Goal: Information Seeking & Learning: Check status

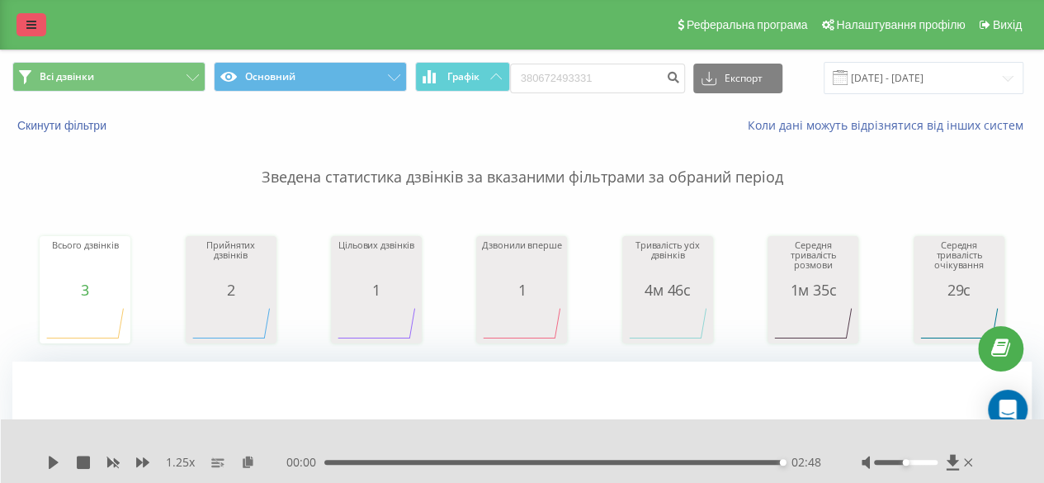
click at [26, 31] on link at bounding box center [31, 24] width 30 height 23
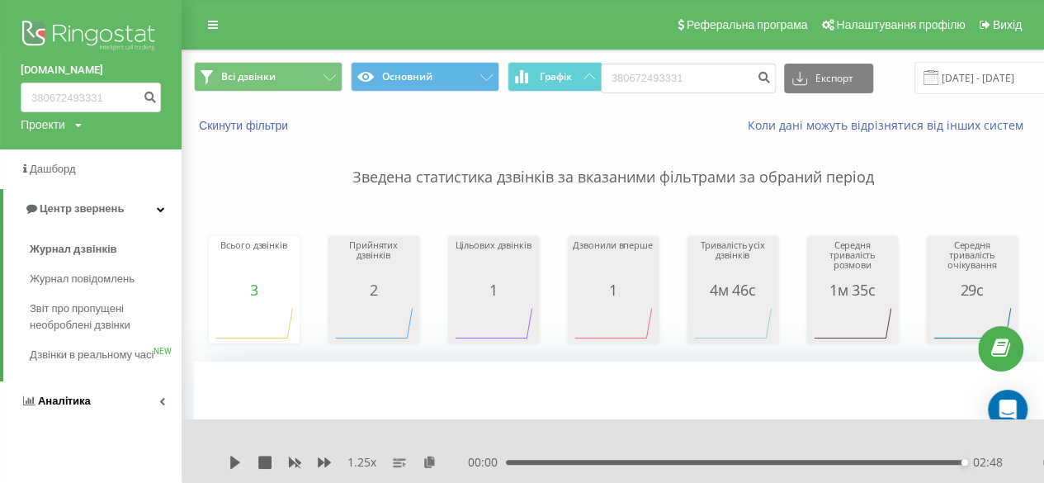
click at [62, 421] on link "Аналiтика" at bounding box center [90, 401] width 181 height 40
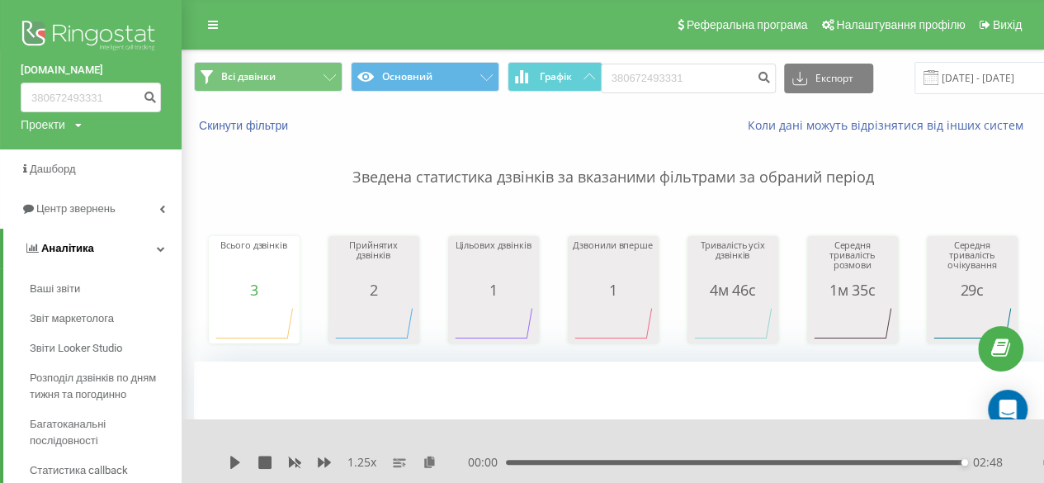
click at [87, 247] on span "Аналiтика" at bounding box center [67, 248] width 53 height 12
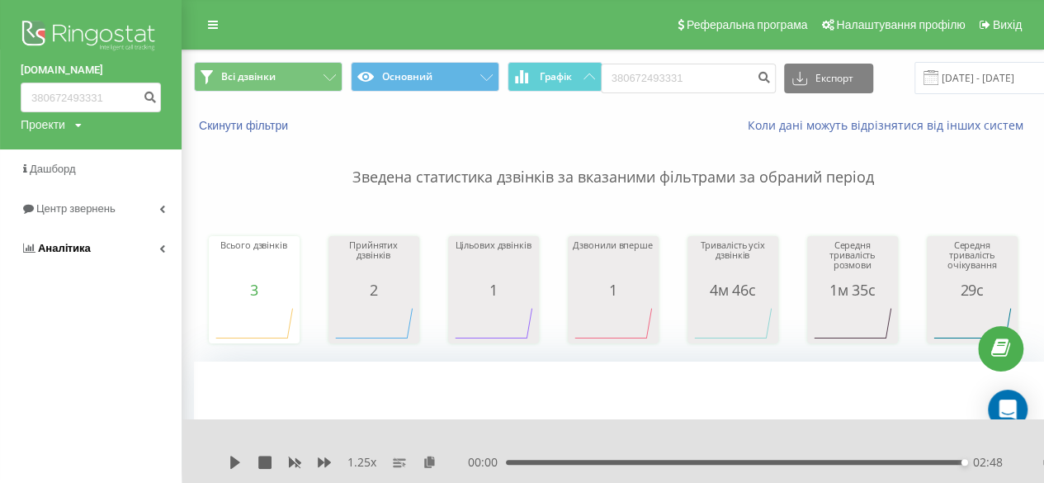
click at [120, 257] on link "Аналiтика" at bounding box center [90, 249] width 181 height 40
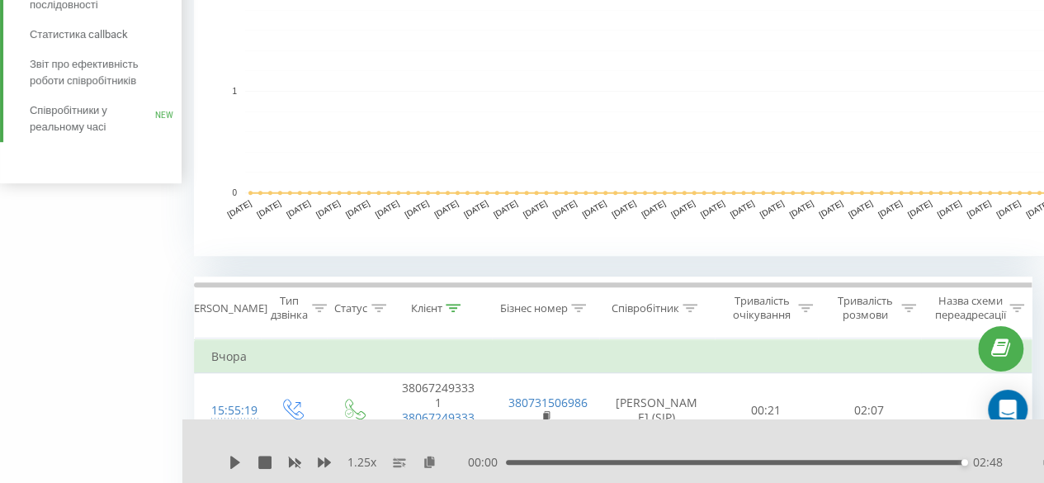
scroll to position [451, 0]
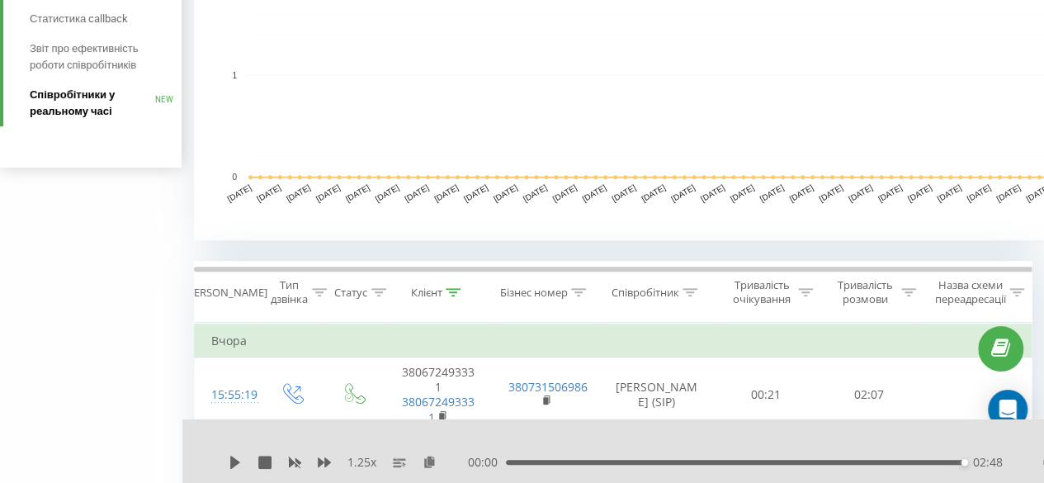
click at [109, 103] on span "Співробітники у реальному часі" at bounding box center [92, 103] width 125 height 33
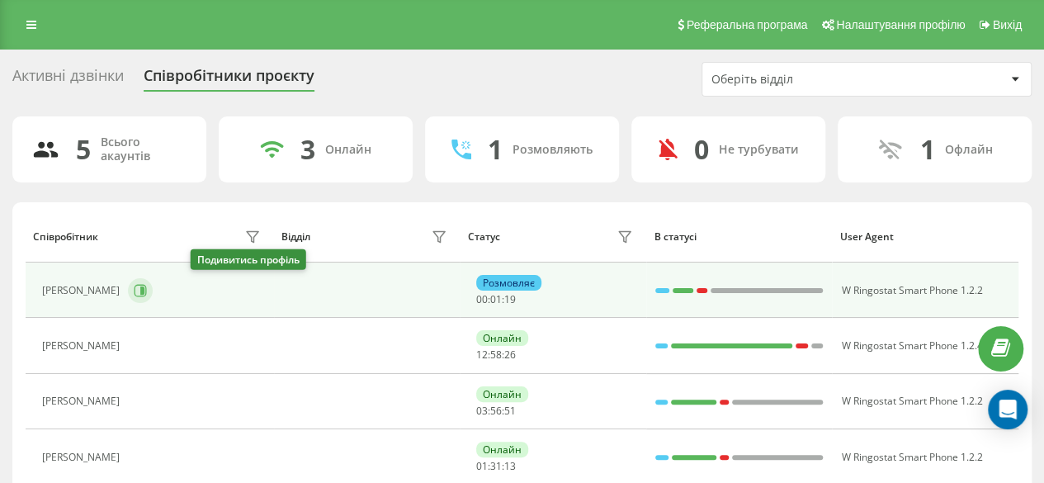
click at [147, 288] on icon at bounding box center [140, 290] width 13 height 13
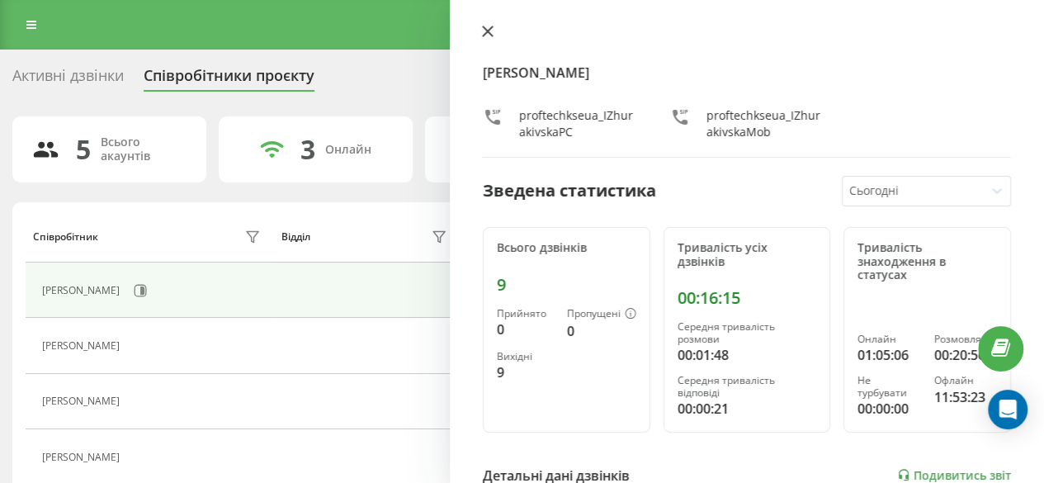
click at [487, 37] on button at bounding box center [487, 33] width 21 height 16
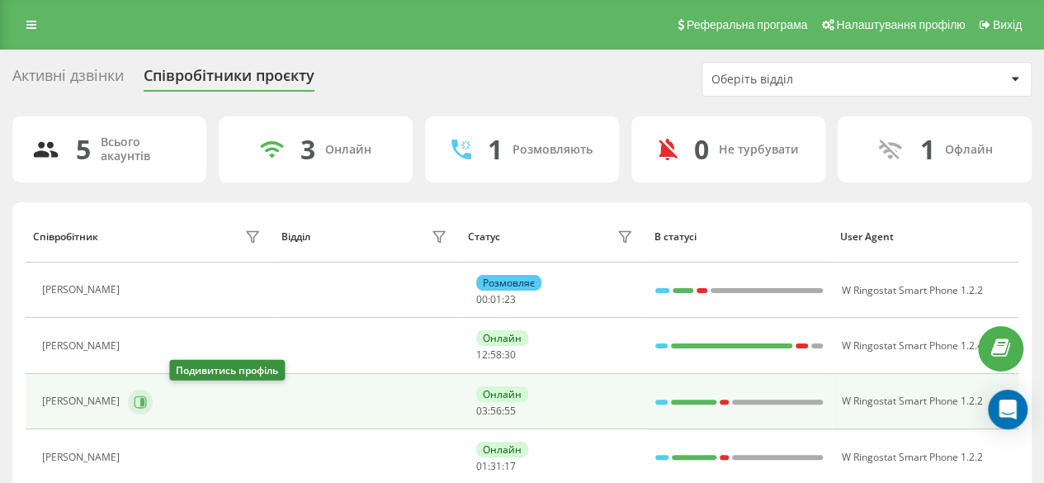
click at [153, 396] on button at bounding box center [140, 401] width 25 height 25
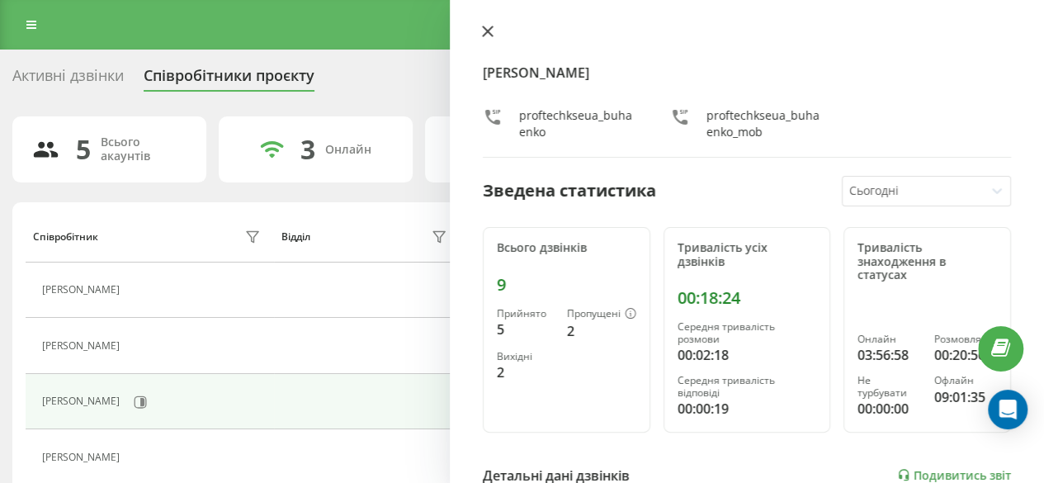
click at [497, 32] on button at bounding box center [487, 33] width 21 height 16
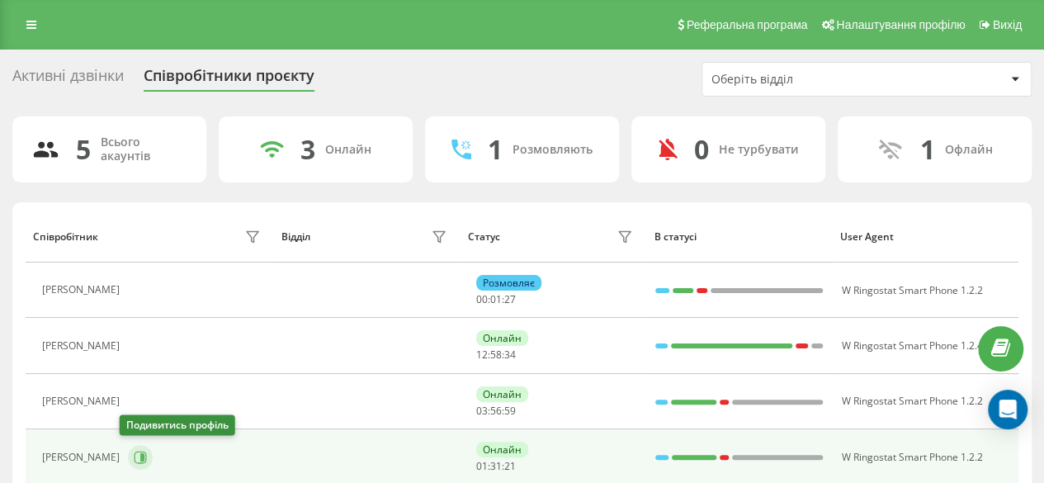
click at [134, 461] on icon at bounding box center [140, 456] width 12 height 12
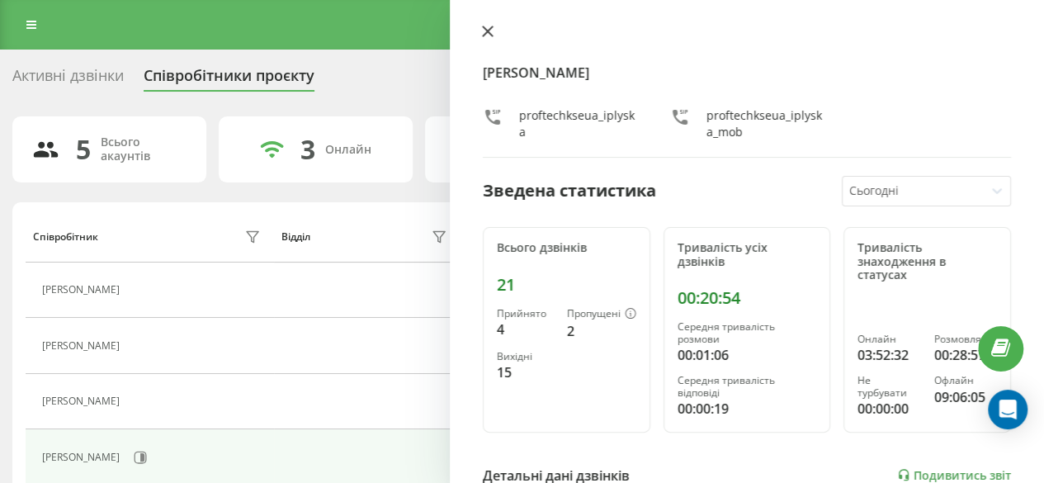
click at [489, 32] on icon at bounding box center [488, 32] width 12 height 12
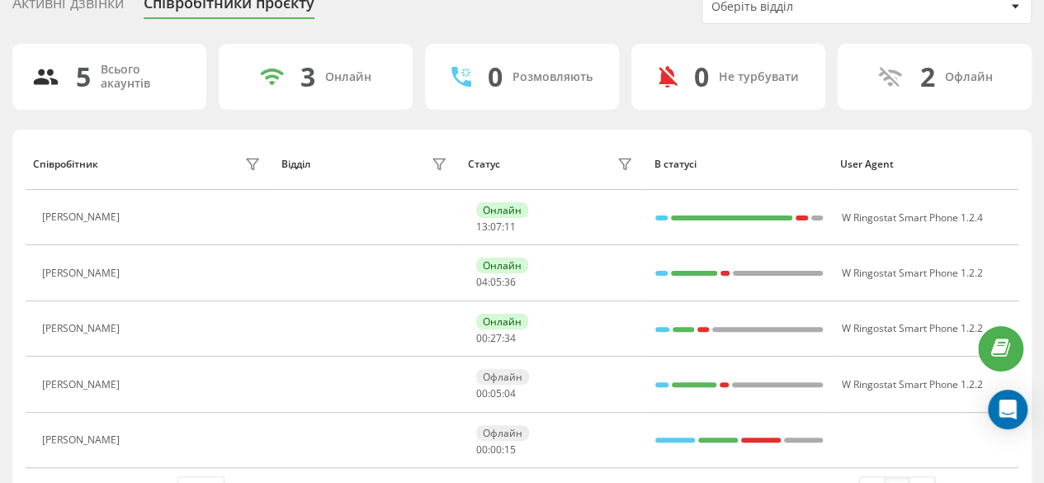
scroll to position [116, 0]
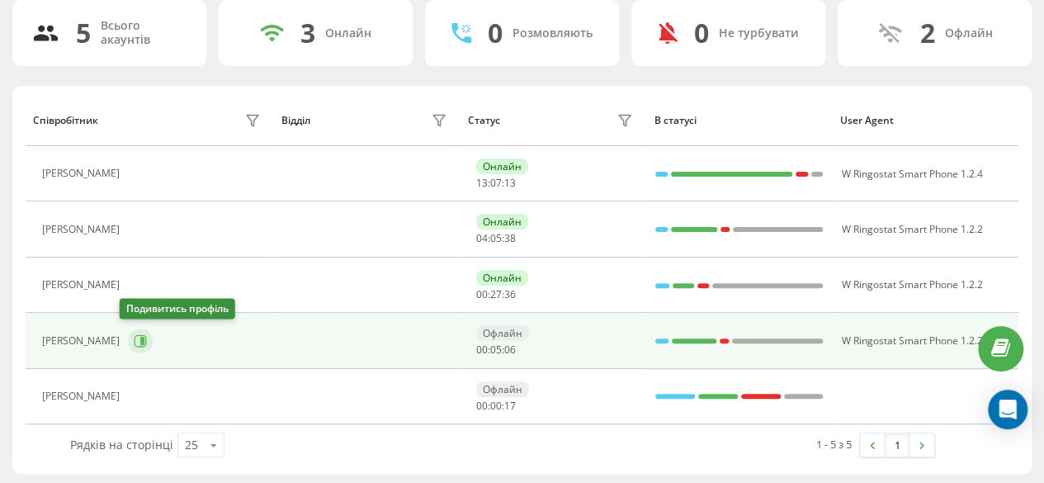
click at [134, 339] on icon at bounding box center [140, 340] width 13 height 13
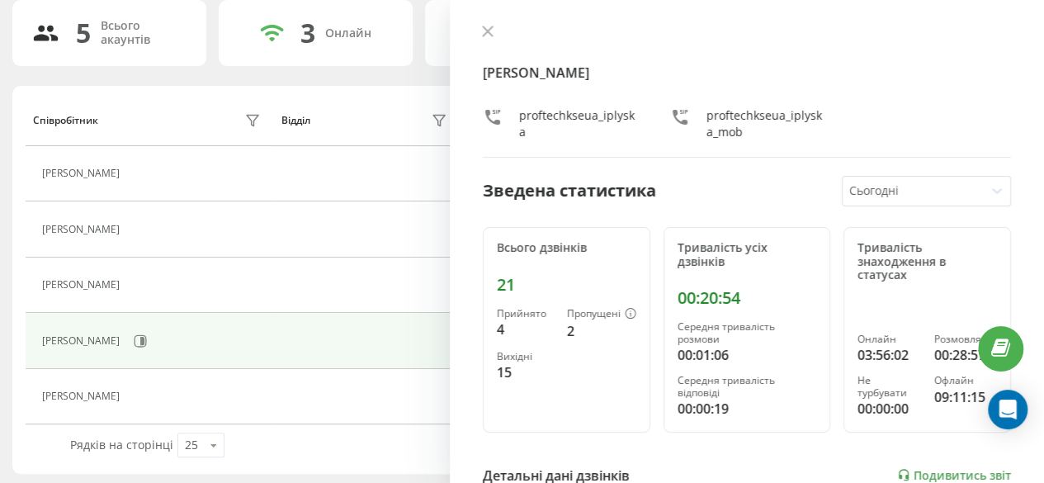
click at [485, 19] on div "Іванна Плиска proftechkseua_iplyska proftechkseua_iplyska_mob Зведена статистик…" at bounding box center [747, 241] width 594 height 483
click at [485, 30] on icon at bounding box center [488, 31] width 10 height 10
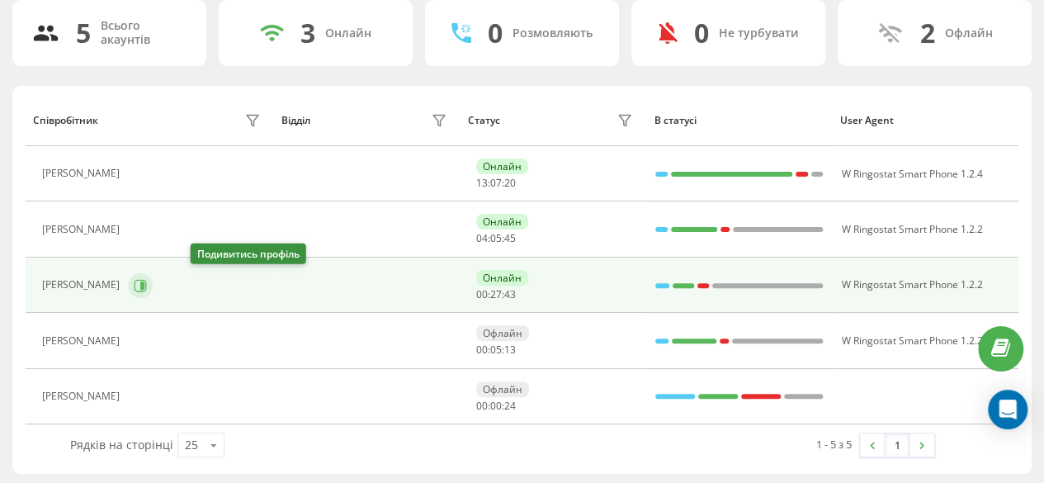
click at [147, 290] on icon at bounding box center [140, 285] width 13 height 13
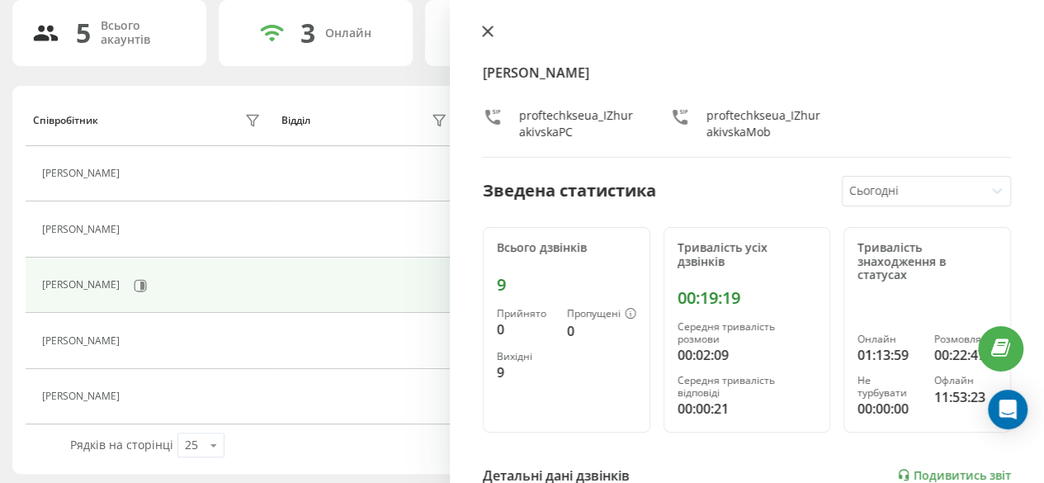
click at [488, 33] on icon at bounding box center [488, 31] width 10 height 10
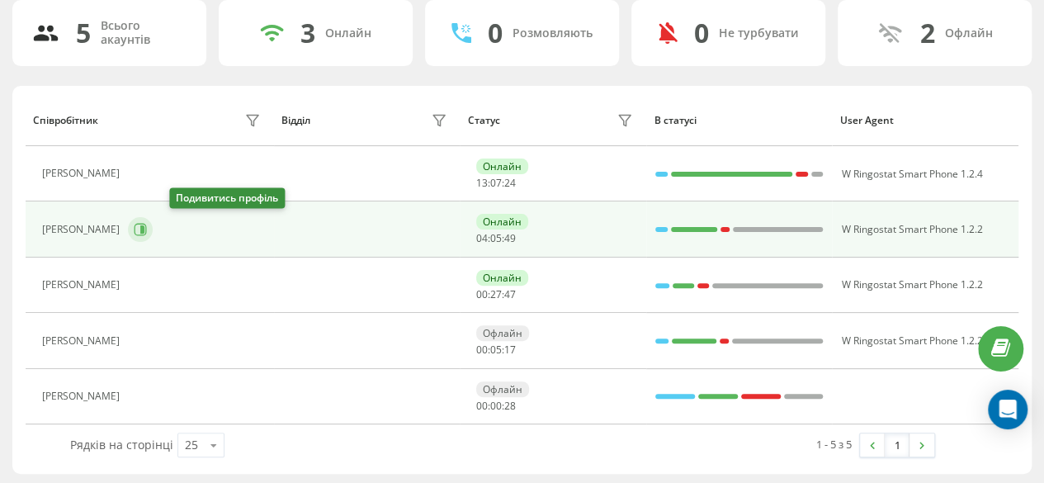
click at [147, 223] on icon at bounding box center [140, 229] width 13 height 13
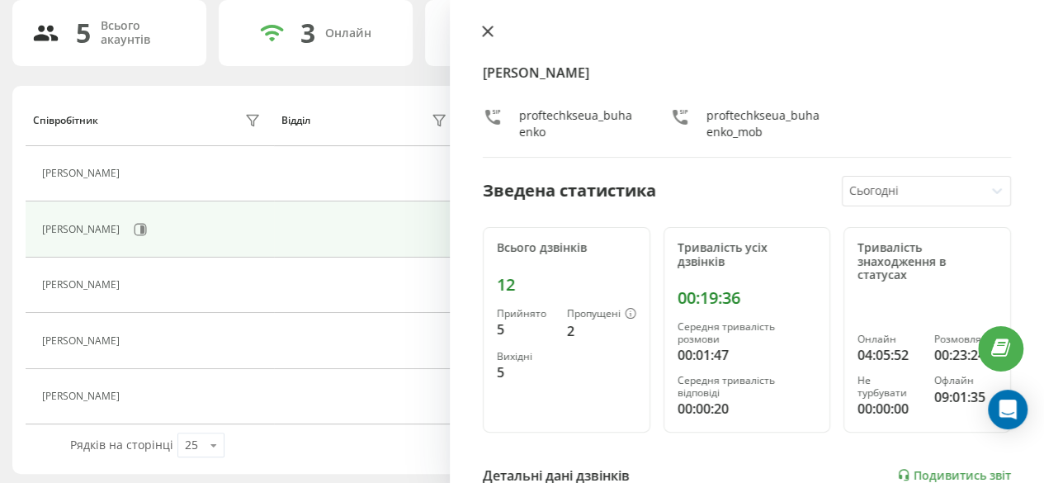
click at [487, 29] on icon at bounding box center [488, 32] width 12 height 12
